Goal: Navigation & Orientation: Go to known website

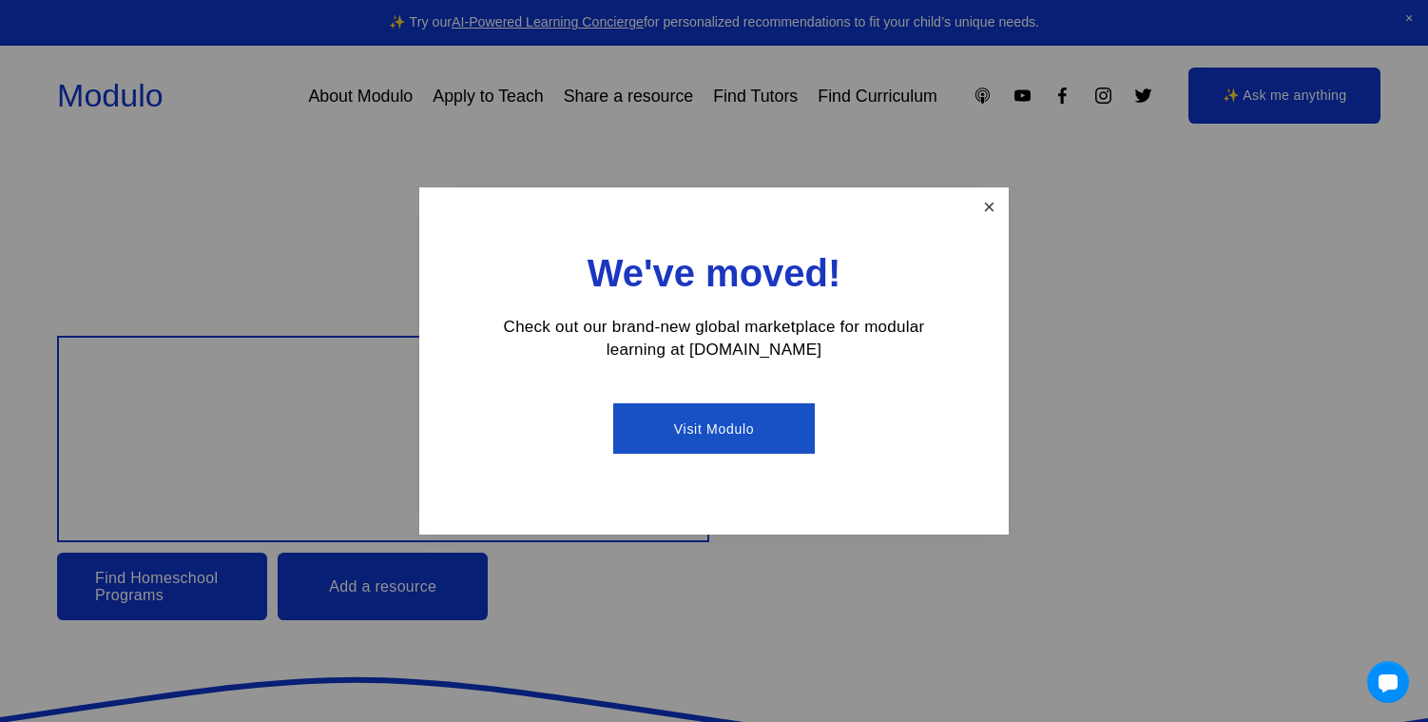
click at [977, 206] on link "Close" at bounding box center [989, 206] width 33 height 33
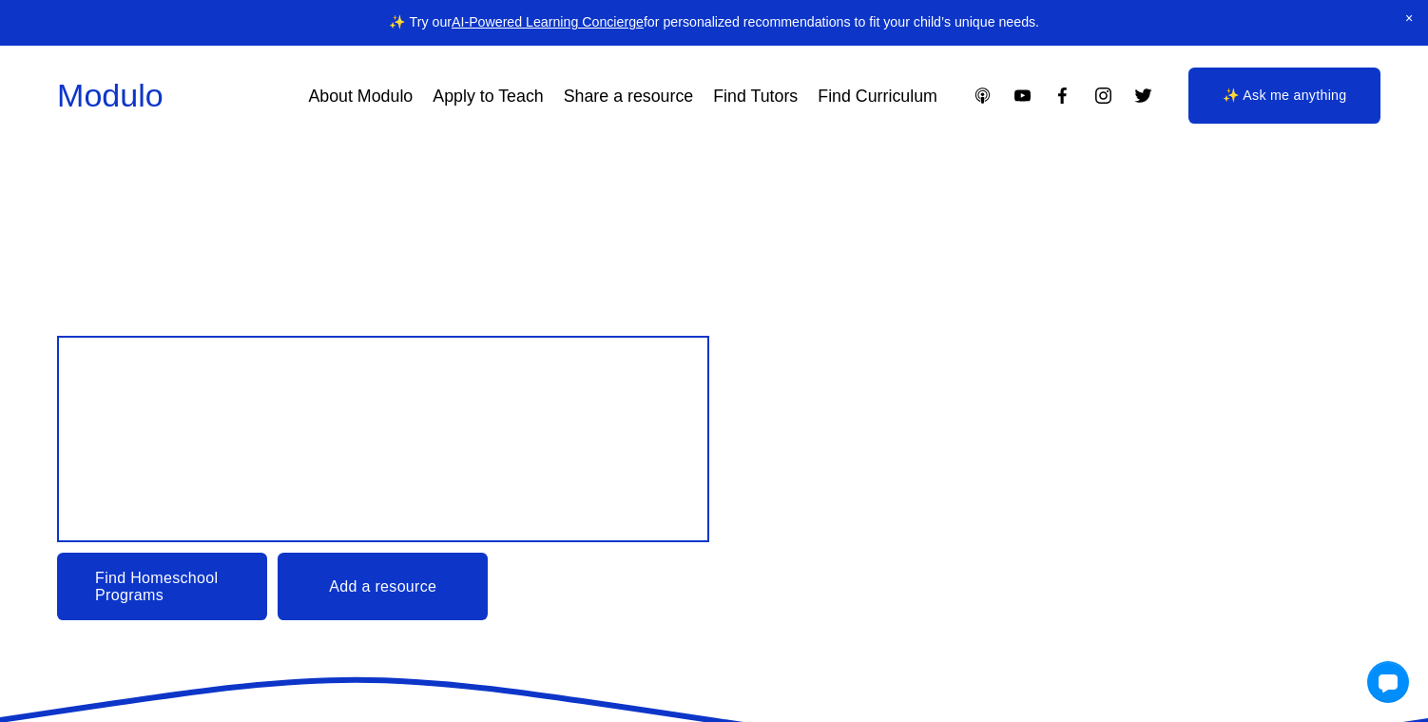
click at [1091, 100] on div at bounding box center [1045, 96] width 216 height 20
click at [1107, 98] on icon "Instagram" at bounding box center [1103, 96] width 20 height 20
click at [145, 550] on div "Design your child’s Education Find Homeschool Programs Add a resource" at bounding box center [714, 478] width 1428 height 284
click at [131, 583] on link "Find Homeschool Programs" at bounding box center [162, 585] width 210 height 67
click at [138, 102] on link "Modulo" at bounding box center [110, 95] width 106 height 36
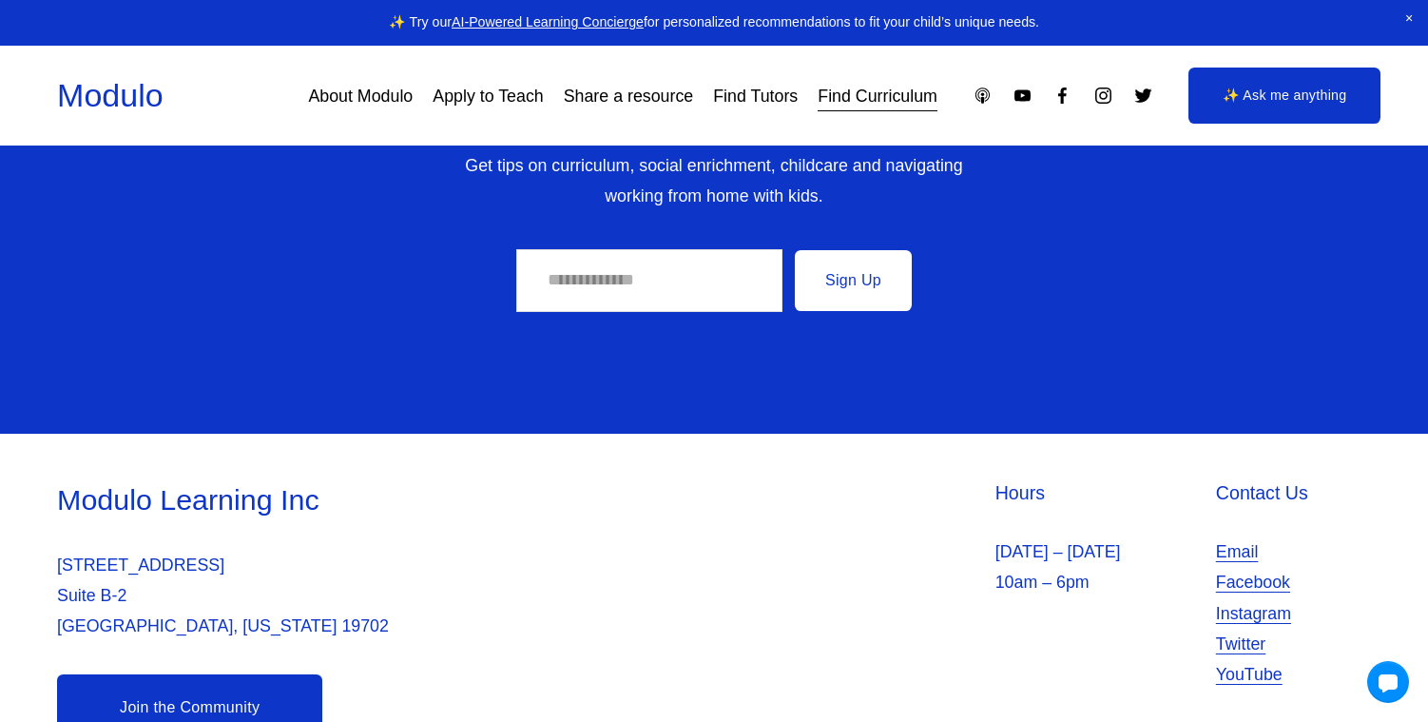
scroll to position [10682, 0]
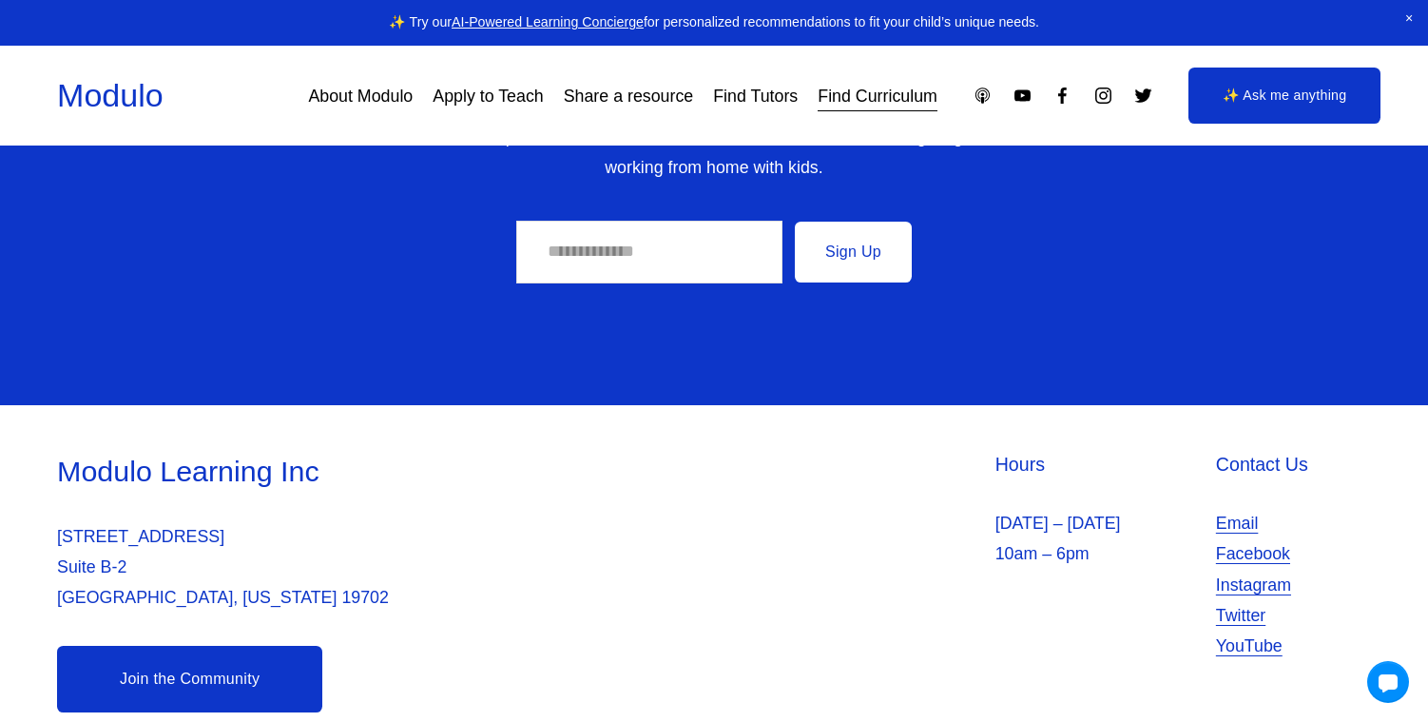
click at [1267, 538] on link "Facebook" at bounding box center [1253, 553] width 74 height 30
click at [1275, 569] on link "Instagram" at bounding box center [1253, 584] width 75 height 30
